Goal: Register for event/course

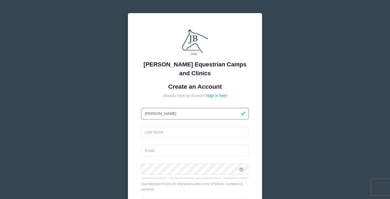
type input "[PERSON_NAME]"
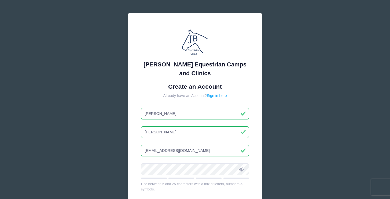
type input "[EMAIL_ADDRESS][DOMAIN_NAME]"
click at [242, 169] on icon at bounding box center [241, 169] width 4 height 4
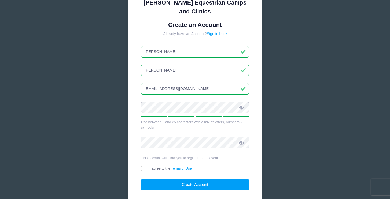
scroll to position [62, 0]
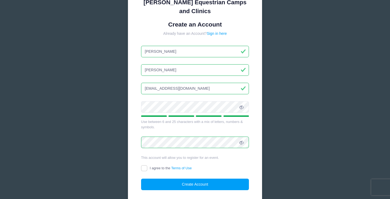
click at [149, 166] on label "I agree to the Terms of Use" at bounding box center [166, 169] width 51 height 6
click at [147, 166] on input "I agree to the Terms of Use" at bounding box center [144, 169] width 6 height 6
checkbox input "true"
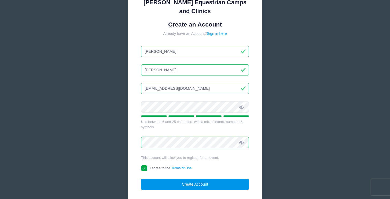
click at [180, 184] on button "Create Account" at bounding box center [195, 185] width 108 height 12
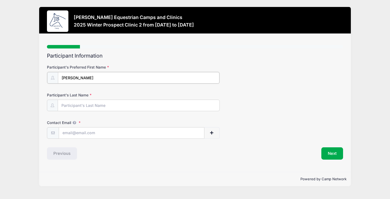
type input "[PERSON_NAME]"
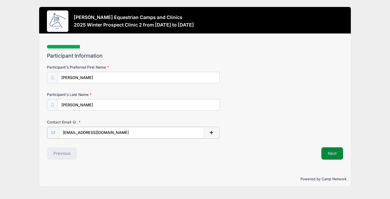
type input "[EMAIL_ADDRESS][DOMAIN_NAME]"
click at [330, 152] on button "Next" at bounding box center [333, 153] width 22 height 12
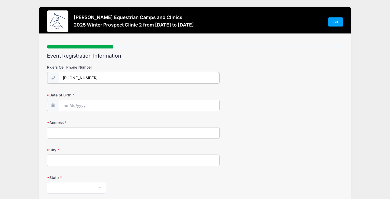
type input "[PHONE_NUMBER]"
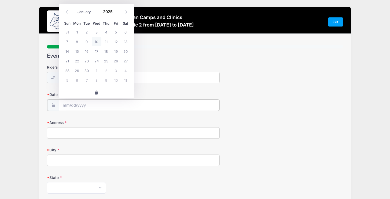
click at [151, 106] on input "Date of Birth" at bounding box center [139, 106] width 160 height 12
select select "0"
click at [106, 11] on input "2025" at bounding box center [109, 12] width 17 height 8
click at [115, 12] on span at bounding box center [116, 14] width 4 height 4
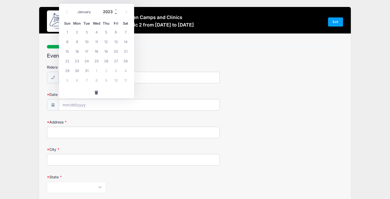
click at [115, 12] on span at bounding box center [116, 14] width 4 height 4
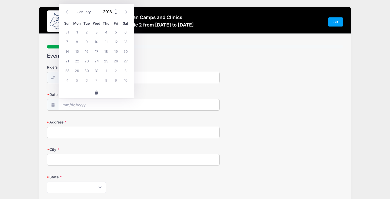
click at [115, 12] on span at bounding box center [116, 14] width 4 height 4
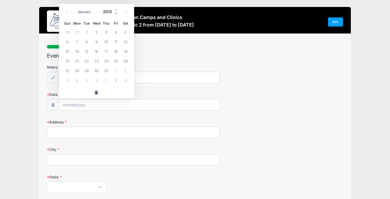
click at [115, 12] on span at bounding box center [116, 14] width 4 height 4
type input "2011"
click at [67, 68] on span "23" at bounding box center [68, 71] width 10 height 10
type input "[DATE]"
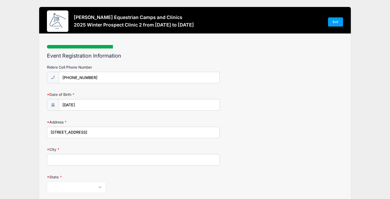
type input "[STREET_ADDRESS]"
type input "[GEOGRAPHIC_DATA]"
click at [79, 180] on div "State [US_STATE] [US_STATE] [US_STATE] [US_STATE] [US_STATE] Armed Forces Afric…" at bounding box center [195, 184] width 296 height 19
select select "CA"
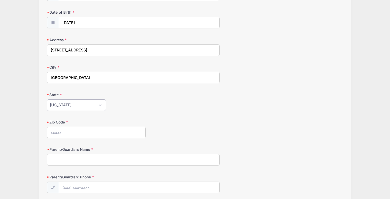
scroll to position [83, 0]
type input "94024"
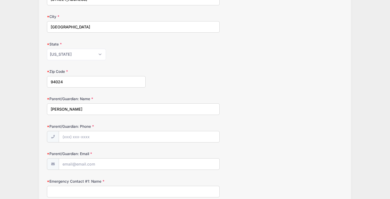
scroll to position [134, 0]
type input "[PERSON_NAME]"
type input "[PHONE_NUMBER]"
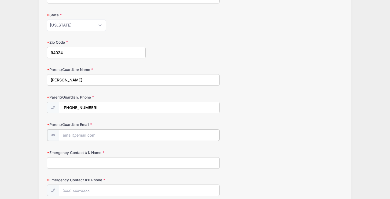
scroll to position [169, 0]
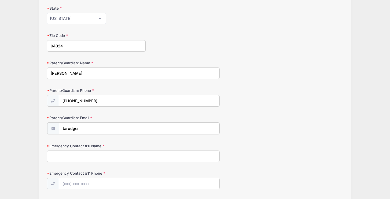
type input "tarodgers"
type input "[EMAIL_ADDRESS][DOMAIN_NAME]"
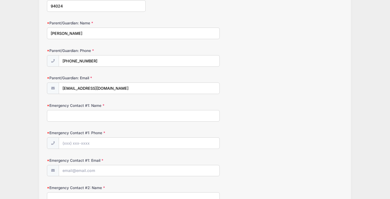
scroll to position [207, 0]
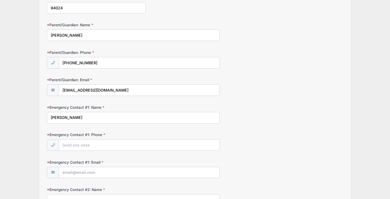
type input "[PERSON_NAME]"
type input "[PHONE_NUMBER]"
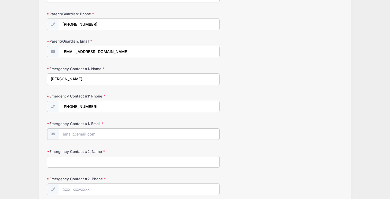
scroll to position [248, 0]
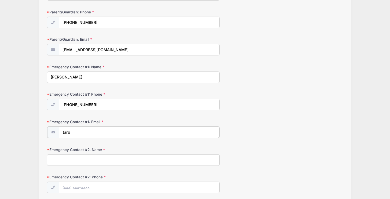
type input "tarod"
type input "[EMAIL_ADDRESS][DOMAIN_NAME]"
type input "[PERSON_NAME]"
click at [117, 80] on input "[PERSON_NAME]" at bounding box center [133, 78] width 173 height 12
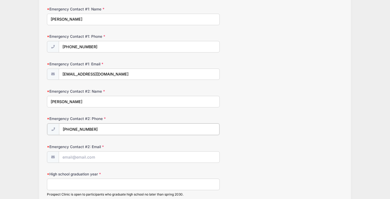
scroll to position [306, 0]
type input "[PHONE_NUMBER]"
type input "[EMAIL_ADDRESS][DOMAIN_NAME]"
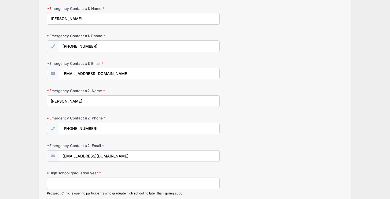
click at [101, 183] on input "High school graduation year" at bounding box center [133, 184] width 173 height 12
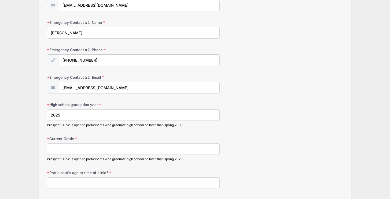
scroll to position [375, 0]
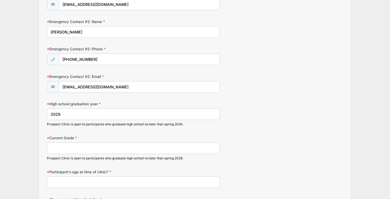
type input "2029"
click at [94, 143] on input "Current Grade" at bounding box center [133, 149] width 173 height 12
type input "9"
click at [87, 183] on input "Participant's age at time of clinic?" at bounding box center [133, 183] width 173 height 12
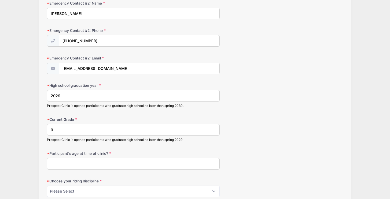
scroll to position [404, 0]
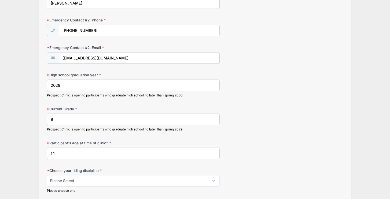
type input "14"
select select "jumping seat"
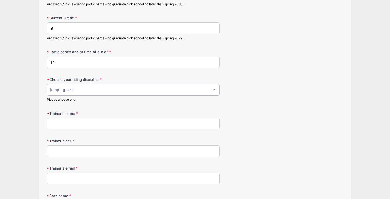
scroll to position [498, 0]
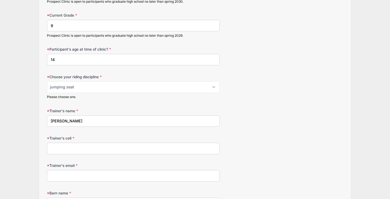
type input "[PERSON_NAME]"
click at [89, 146] on input "Trainer's cell" at bounding box center [133, 149] width 173 height 12
type input "4158284483"
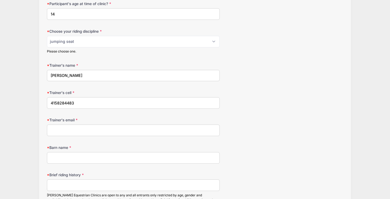
scroll to position [545, 0]
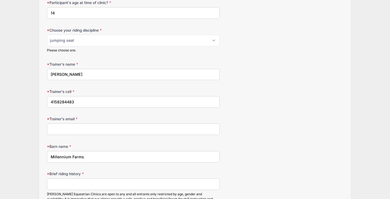
type input "Millennium Farms"
click at [81, 124] on input "Trainer's email" at bounding box center [133, 130] width 173 height 12
type input "j"
type input "[PERSON_NAME][DOMAIN_NAME]"
click at [89, 183] on input "Brief riding history" at bounding box center [133, 185] width 173 height 12
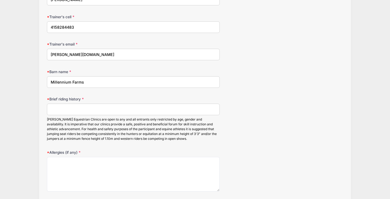
scroll to position [627, 0]
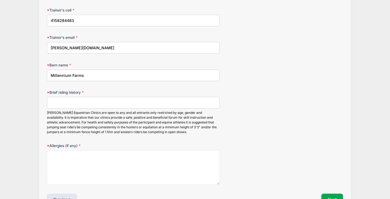
click at [159, 100] on input "Brief riding history" at bounding box center [133, 103] width 173 height 12
click at [145, 101] on input "I have been around horses my whole life and began lessons at 7" at bounding box center [133, 103] width 173 height 12
click at [182, 100] on input "I have been around horses my whole life and began taking lessons at 7" at bounding box center [133, 103] width 173 height 12
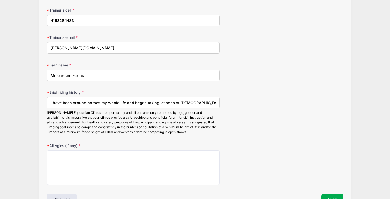
click at [152, 99] on input "I have been around horses my whole life and began taking lessons at [DEMOGRAPHI…" at bounding box center [133, 103] width 173 height 12
click at [101, 100] on input "I have been around horses my whole life and began taking lessons at [DEMOGRAPHI…" at bounding box center [133, 103] width 173 height 12
drag, startPoint x: 94, startPoint y: 100, endPoint x: 47, endPoint y: 96, distance: 47.6
click at [47, 97] on input "I have been around horses my whole life and began taking lessons at [DEMOGRAPHI…" at bounding box center [133, 103] width 173 height 12
click at [159, 99] on input "I started riding horses at age [DEMOGRAPHIC_DATA] and since then I have joined …" at bounding box center [133, 103] width 173 height 12
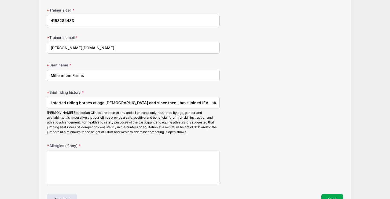
click at [167, 101] on input "I started riding horses at age [DEMOGRAPHIC_DATA] and since then I have joined …" at bounding box center [133, 103] width 173 height 12
click at [166, 99] on input "I started riding horses at age [DEMOGRAPHIC_DATA] and since then I have joined …" at bounding box center [133, 103] width 173 height 12
click at [141, 99] on input "I started riding horses at age [DEMOGRAPHIC_DATA] and since then I have joined …" at bounding box center [133, 103] width 173 height 12
drag, startPoint x: 134, startPoint y: 100, endPoint x: 107, endPoint y: 99, distance: 27.4
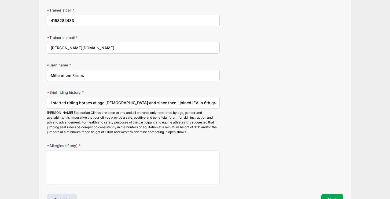
click at [107, 100] on input "I started riding horses at age [DEMOGRAPHIC_DATA] and since then i joined IEA i…" at bounding box center [133, 103] width 173 height 12
click at [123, 100] on input "I started riding horses at age [DEMOGRAPHIC_DATA]. I joined IEA in 6th grade. I…" at bounding box center [133, 103] width 173 height 12
click at [156, 100] on input "I started riding horses at age [DEMOGRAPHIC_DATA]. I joined the Westwind IEA in…" at bounding box center [133, 103] width 173 height 12
click at [190, 100] on input "I started riding horses at age [DEMOGRAPHIC_DATA]. I joined the Westwind IEA te…" at bounding box center [133, 103] width 173 height 12
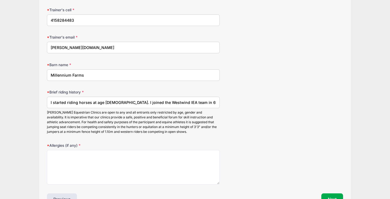
click at [206, 99] on input "I started riding horses at age [DEMOGRAPHIC_DATA]. I joined the Westwind IEA te…" at bounding box center [133, 103] width 173 height 12
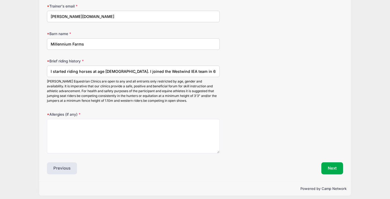
scroll to position [658, 0]
type input "I started riding horses at age [DEMOGRAPHIC_DATA]. I joined the Westwind IEA te…"
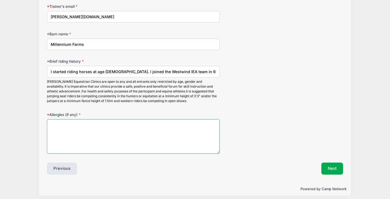
click at [119, 122] on textarea "Allergies (if any)" at bounding box center [133, 136] width 173 height 35
type textarea "none."
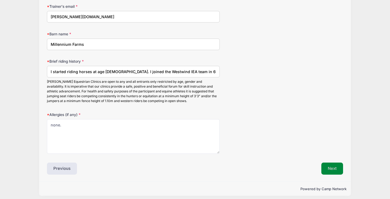
click at [333, 167] on button "Next" at bounding box center [333, 169] width 22 height 12
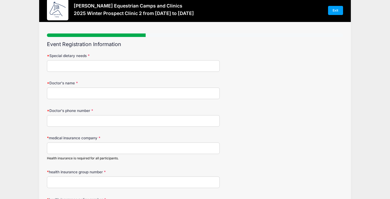
scroll to position [0, 0]
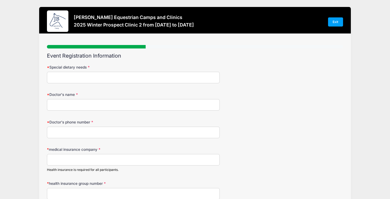
click at [149, 76] on input "Special dietary needs" at bounding box center [133, 78] width 173 height 12
type input "none"
click at [58, 104] on input "Doctor [PERSON_NAME]" at bounding box center [133, 105] width 173 height 12
click at [63, 105] on input "Doctor [PERSON_NAME]" at bounding box center [133, 105] width 173 height 12
click at [75, 105] on input "Dr. [PERSON_NAME]" at bounding box center [133, 105] width 173 height 12
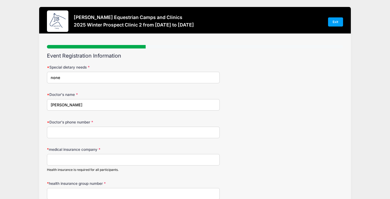
type input "[PERSON_NAME]"
type input "6509410550"
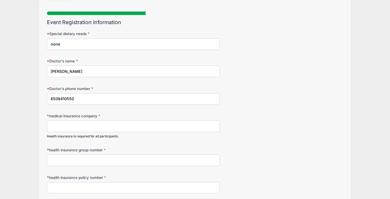
scroll to position [33, 0]
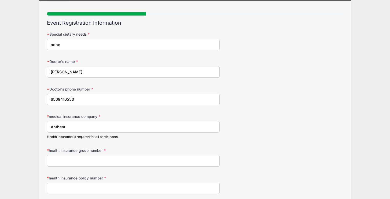
type input "Anthem"
click at [72, 159] on input "health insurance group number" at bounding box center [133, 161] width 173 height 12
type input "B"
click at [80, 121] on input "Anthem" at bounding box center [133, 127] width 173 height 12
click at [81, 127] on input "Anthem" at bounding box center [133, 127] width 173 height 12
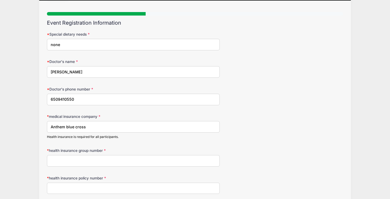
click at [77, 127] on input "Anthem blue cross" at bounding box center [133, 127] width 173 height 12
click at [70, 126] on input "Anthem blue Cross" at bounding box center [133, 127] width 173 height 12
click at [69, 127] on input "Anthem blue Cross" at bounding box center [133, 127] width 173 height 12
click at [101, 131] on input "Anthem Blue Cross" at bounding box center [133, 127] width 173 height 12
type input "Anthem Blue Cross"
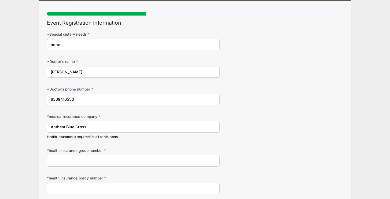
click at [86, 161] on input "health insurance group number" at bounding box center [133, 161] width 173 height 12
type input "174056MFR1"
click at [92, 187] on input "health insurance policy number" at bounding box center [133, 189] width 173 height 12
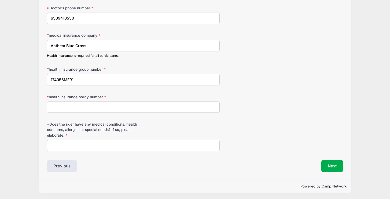
scroll to position [114, 0]
type input "ILY158A23511"
click at [94, 145] on input "Does the rider have any medical conditions, health concerns, allergies or speci…" at bounding box center [133, 146] width 173 height 12
type input "none"
click at [332, 165] on button "Next" at bounding box center [333, 166] width 22 height 12
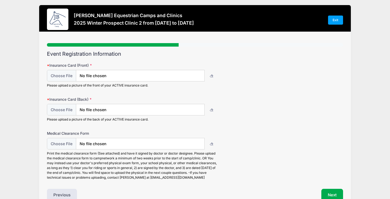
scroll to position [0, 0]
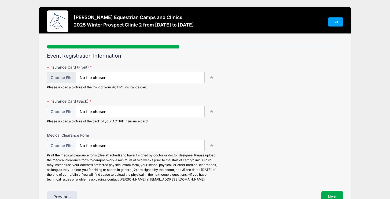
click at [133, 77] on input "file" at bounding box center [126, 78] width 158 height 12
click at [69, 79] on input "file" at bounding box center [126, 78] width 158 height 12
type input "C:\fakepath\68A1B409-1AE4-4DE2-AD5B-CC4A6B9C91F3.JPG"
click at [138, 112] on input "file" at bounding box center [126, 112] width 158 height 12
click at [210, 112] on icon "button" at bounding box center [212, 112] width 4 height 0
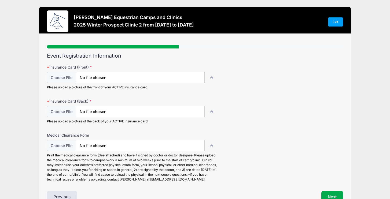
click at [170, 100] on div "Insurance Card (Back) Please upload a picture of the back of your ACTIVE insura…" at bounding box center [195, 111] width 296 height 25
click at [63, 110] on input "file" at bounding box center [126, 112] width 158 height 12
type input "C:\fakepath\07257121-1F5F-4D6A-A2AD-44758D3F245E_4_5005_c.jpeg"
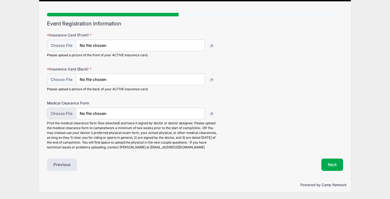
scroll to position [32, 0]
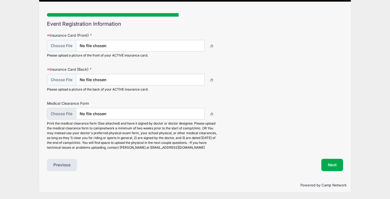
click at [118, 116] on input "file" at bounding box center [126, 114] width 158 height 12
drag, startPoint x: 120, startPoint y: 124, endPoint x: 97, endPoint y: 124, distance: 23.1
click at [97, 124] on div "Print the medical clearance form (See attached) and have it signed by doctor or…" at bounding box center [133, 135] width 173 height 29
click at [139, 158] on div "Event Registration Information Insurance Card (Front) Please upload a picture o…" at bounding box center [195, 96] width 296 height 151
click at [331, 165] on button "Next" at bounding box center [333, 165] width 22 height 12
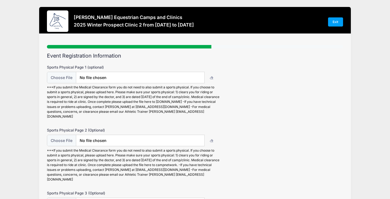
scroll to position [0, 0]
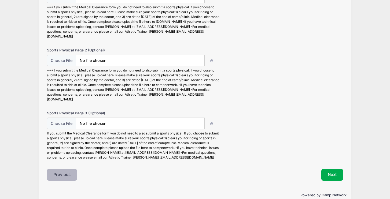
click at [60, 169] on button "Previous" at bounding box center [62, 175] width 30 height 12
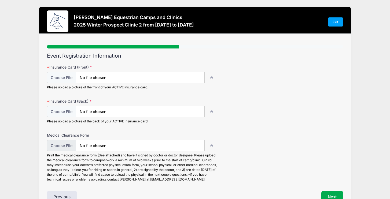
click at [134, 147] on input "file" at bounding box center [126, 146] width 158 height 12
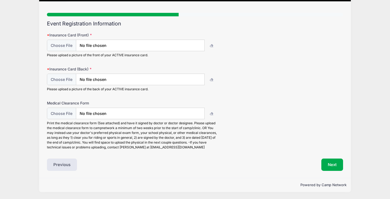
scroll to position [32, 0]
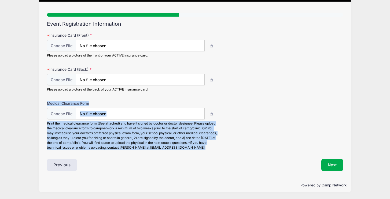
drag, startPoint x: 45, startPoint y: 103, endPoint x: 194, endPoint y: 151, distance: 156.7
click at [194, 151] on div "Step 4 /7 Step 1 Step 2 Step 3 Step 4 Step 5 Step 6 Policies Extra Items Summar…" at bounding box center [195, 90] width 312 height 177
click at [334, 167] on button "Next" at bounding box center [333, 165] width 22 height 12
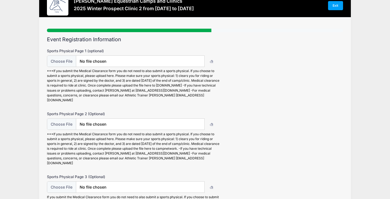
scroll to position [0, 0]
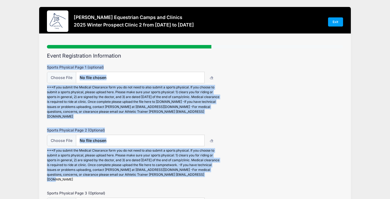
drag, startPoint x: 40, startPoint y: 63, endPoint x: 228, endPoint y: 172, distance: 217.3
click at [228, 172] on div "Step 5 /7 Step 1 Step 2 Step 3 Step 4 Step 5 Step 6 Policies Extra Items Summar…" at bounding box center [195, 151] width 312 height 235
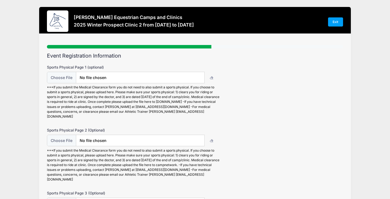
click at [228, 172] on div "Sports Physical Page 2 (Optional) ***If you submit the Medical Clearance form y…" at bounding box center [195, 155] width 296 height 54
drag, startPoint x: 177, startPoint y: 97, endPoint x: 213, endPoint y: 98, distance: 35.7
click at [213, 98] on div "***If you submit the Medical Clearance form you do not need to also submit a sp…" at bounding box center [133, 102] width 173 height 34
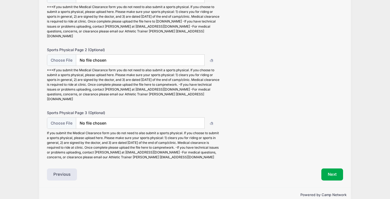
scroll to position [80, 0]
click at [333, 169] on button "Next" at bounding box center [333, 175] width 22 height 12
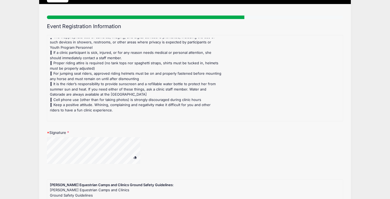
scroll to position [30, 0]
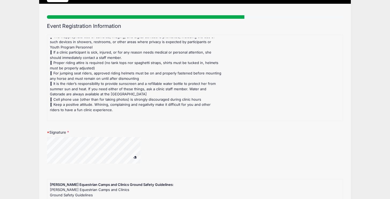
click at [135, 158] on span at bounding box center [135, 157] width 4 height 3
click at [136, 157] on span at bounding box center [135, 157] width 4 height 3
click at [91, 143] on div "Signature" at bounding box center [195, 150] width 296 height 41
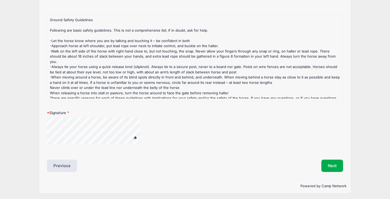
scroll to position [194, 0]
click at [328, 166] on button "Next" at bounding box center [333, 166] width 22 height 12
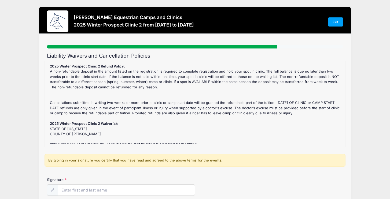
scroll to position [0, 0]
click at [133, 188] on input "Signature" at bounding box center [126, 191] width 137 height 12
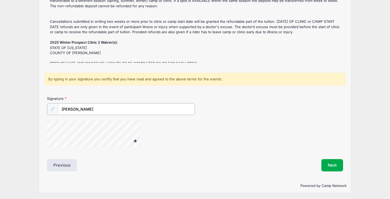
scroll to position [81, 0]
type input "[PERSON_NAME]"
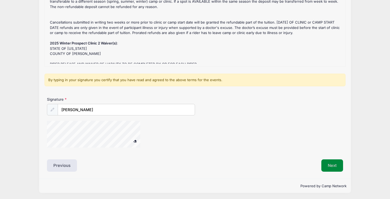
click at [333, 168] on button "Next" at bounding box center [333, 166] width 22 height 12
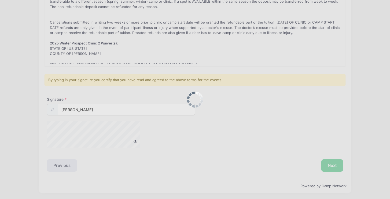
scroll to position [0, 0]
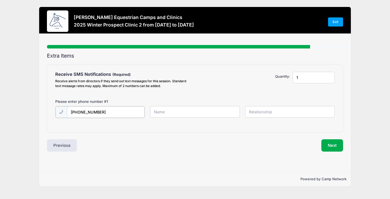
type input "[PHONE_NUMBER]"
type input "[PERSON_NAME]"
click at [268, 112] on input "text" at bounding box center [290, 112] width 90 height 12
type input "Rider"
click at [332, 77] on input "1" at bounding box center [314, 78] width 42 height 12
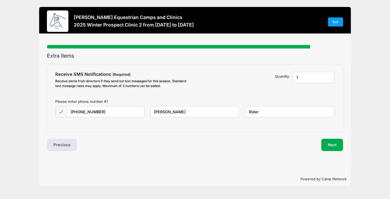
click at [329, 79] on input "1" at bounding box center [314, 78] width 42 height 12
type input "2"
click at [329, 76] on input "2" at bounding box center [314, 78] width 42 height 12
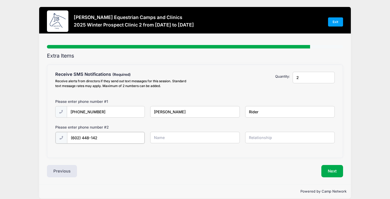
type input "[PHONE_NUMBER]"
type input "[PERSON_NAME]"
click at [271, 135] on input "text" at bounding box center [290, 138] width 90 height 12
drag, startPoint x: 279, startPoint y: 137, endPoint x: 231, endPoint y: 132, distance: 47.8
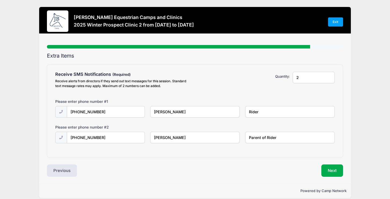
click at [231, 132] on div "[PHONE_NUMBER] [PERSON_NAME] Parent of Rider" at bounding box center [195, 141] width 285 height 19
click at [251, 151] on div "Receive SMS Notifications Receive alerts from directors if they send out text m…" at bounding box center [195, 111] width 296 height 93
click at [258, 138] on input "Parent of Rider" at bounding box center [290, 138] width 90 height 12
type input "Mom of Rider"
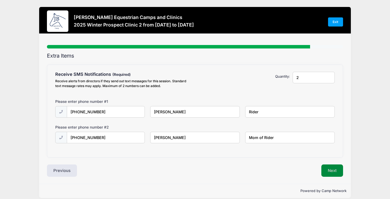
click at [337, 173] on button "Next" at bounding box center [333, 171] width 22 height 12
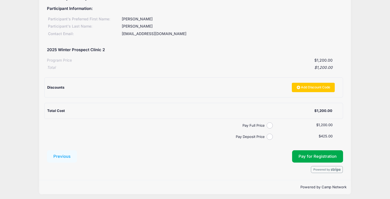
scroll to position [58, 0]
click at [270, 124] on input "Pay Full Price" at bounding box center [270, 126] width 6 height 6
radio input "true"
click at [307, 157] on button "Pay for Registration" at bounding box center [317, 157] width 51 height 12
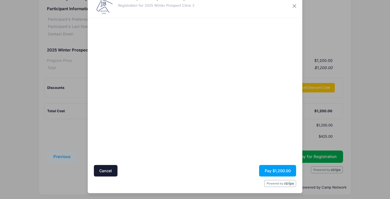
scroll to position [17, 0]
click at [276, 170] on button "Pay $1,200.00" at bounding box center [277, 171] width 37 height 12
